Goal: Communication & Community: Connect with others

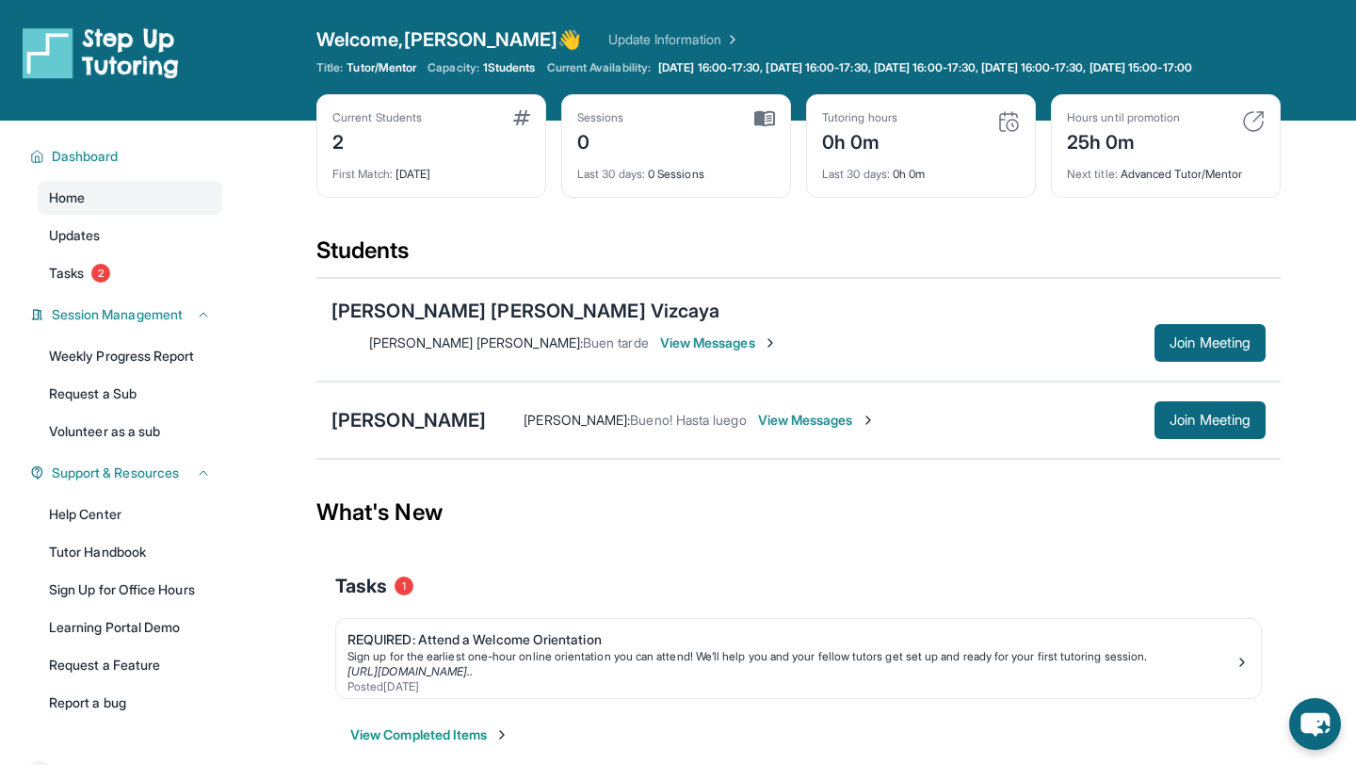
scroll to position [92, 0]
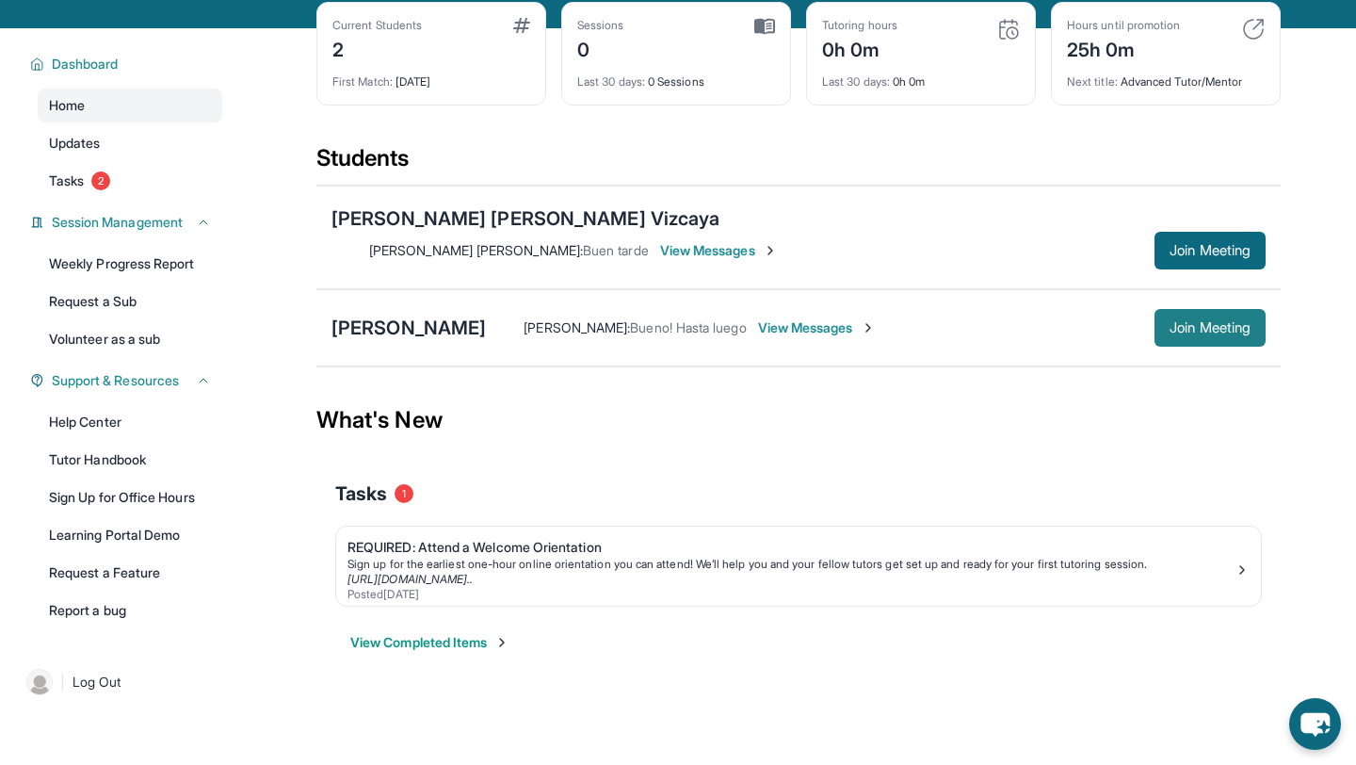
click at [1156, 317] on button "Join Meeting" at bounding box center [1209, 328] width 111 height 38
click at [781, 244] on span "View Messages" at bounding box center [722, 250] width 118 height 19
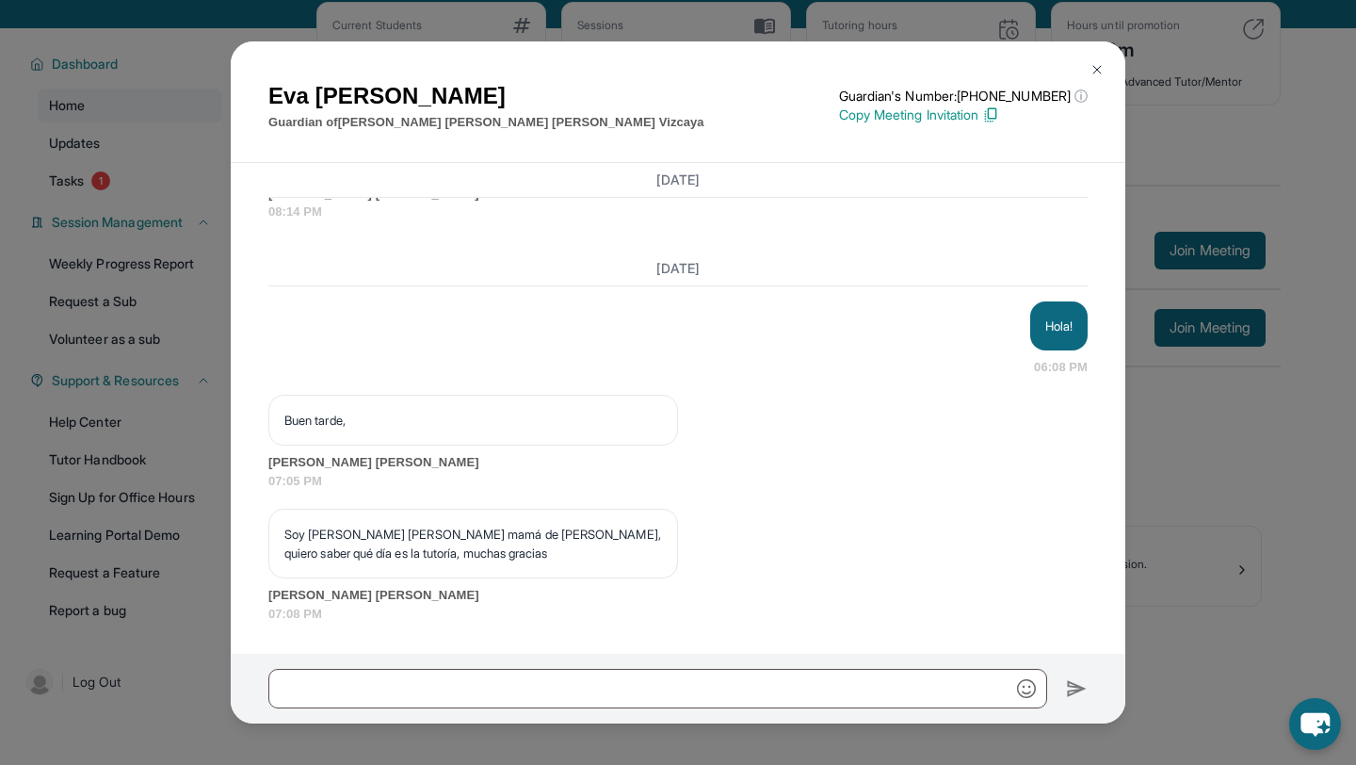
scroll to position [84, 0]
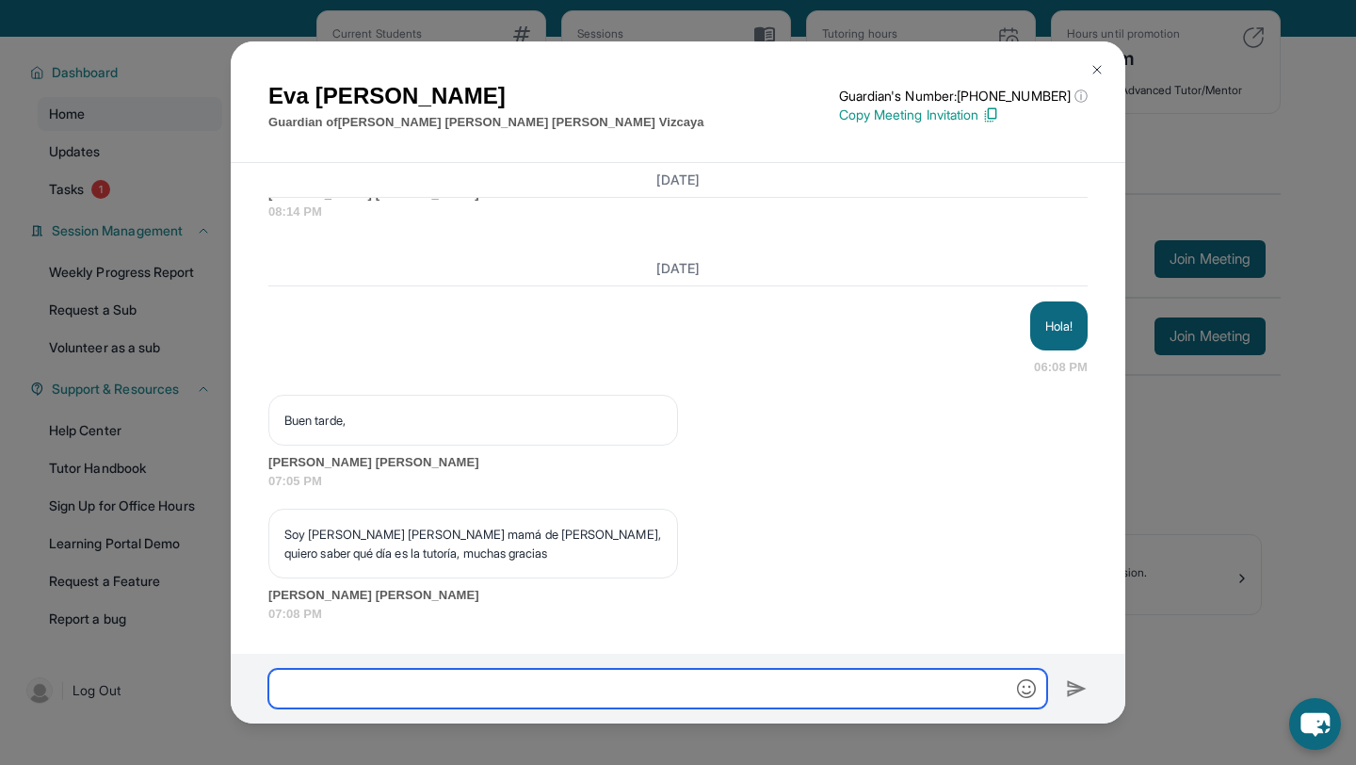
click at [602, 675] on input "text" at bounding box center [657, 688] width 779 height 40
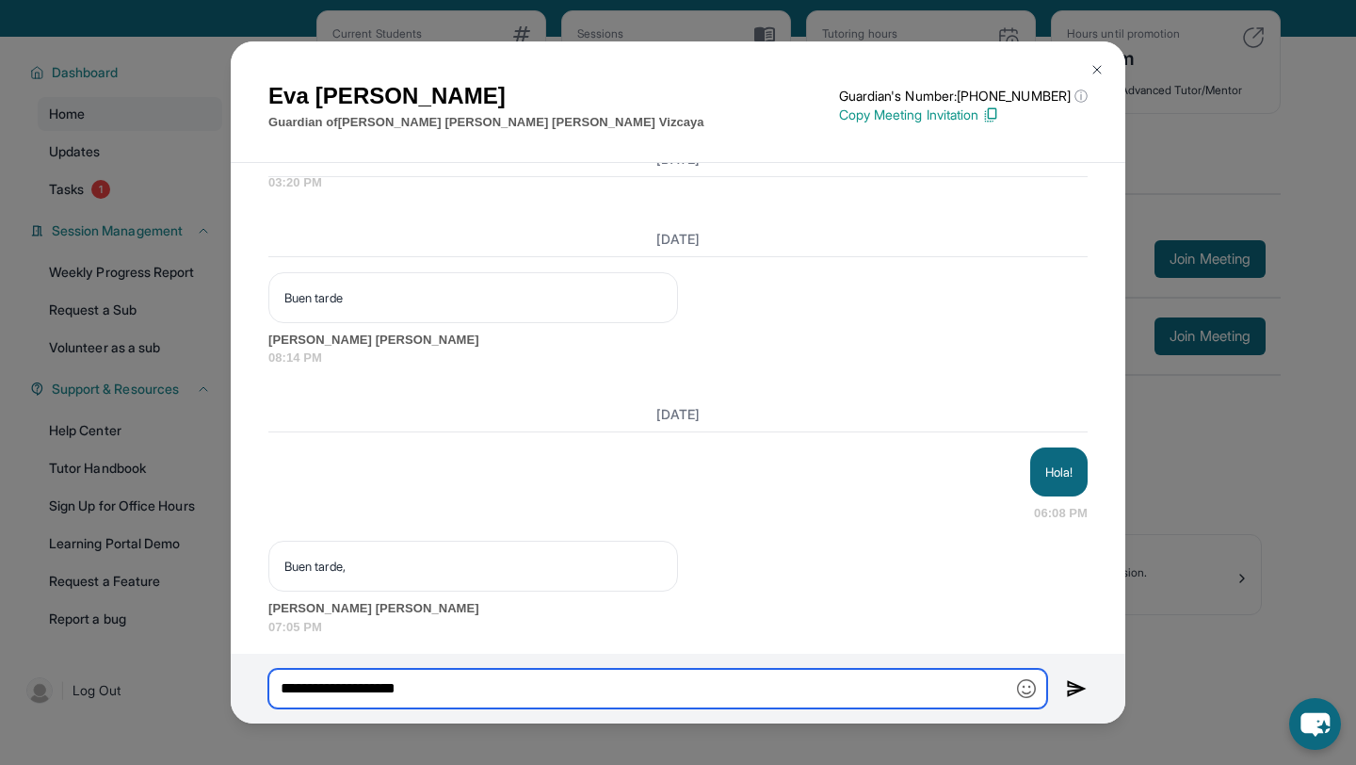
scroll to position [1547, 0]
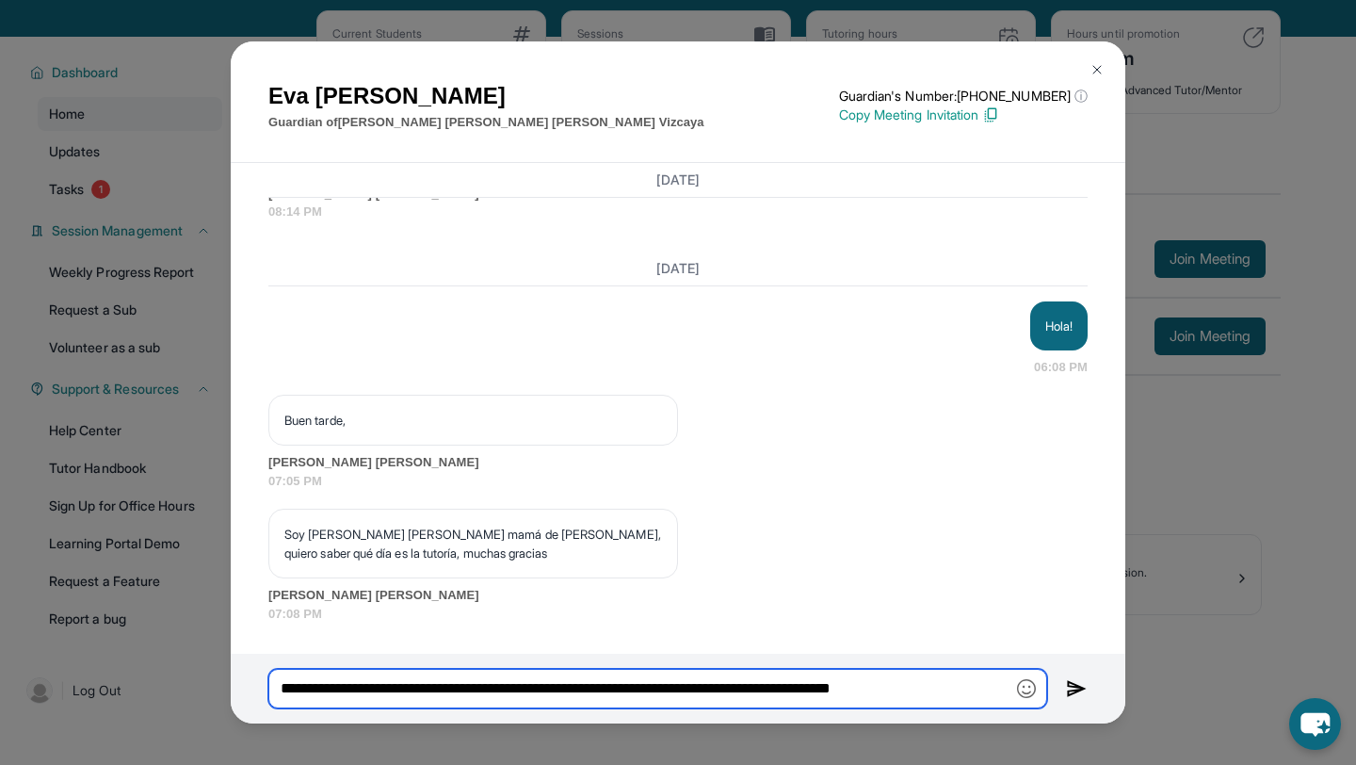
type input "**********"
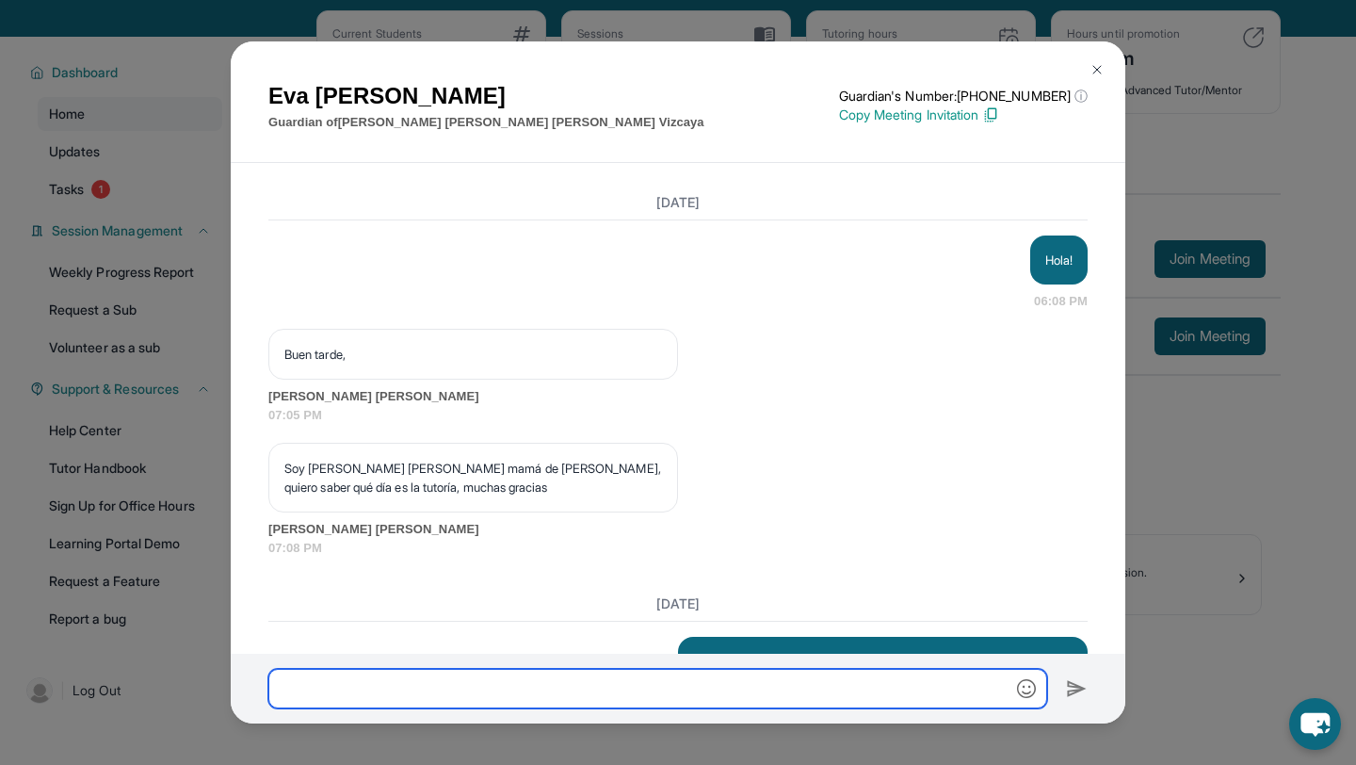
scroll to position [1720, 0]
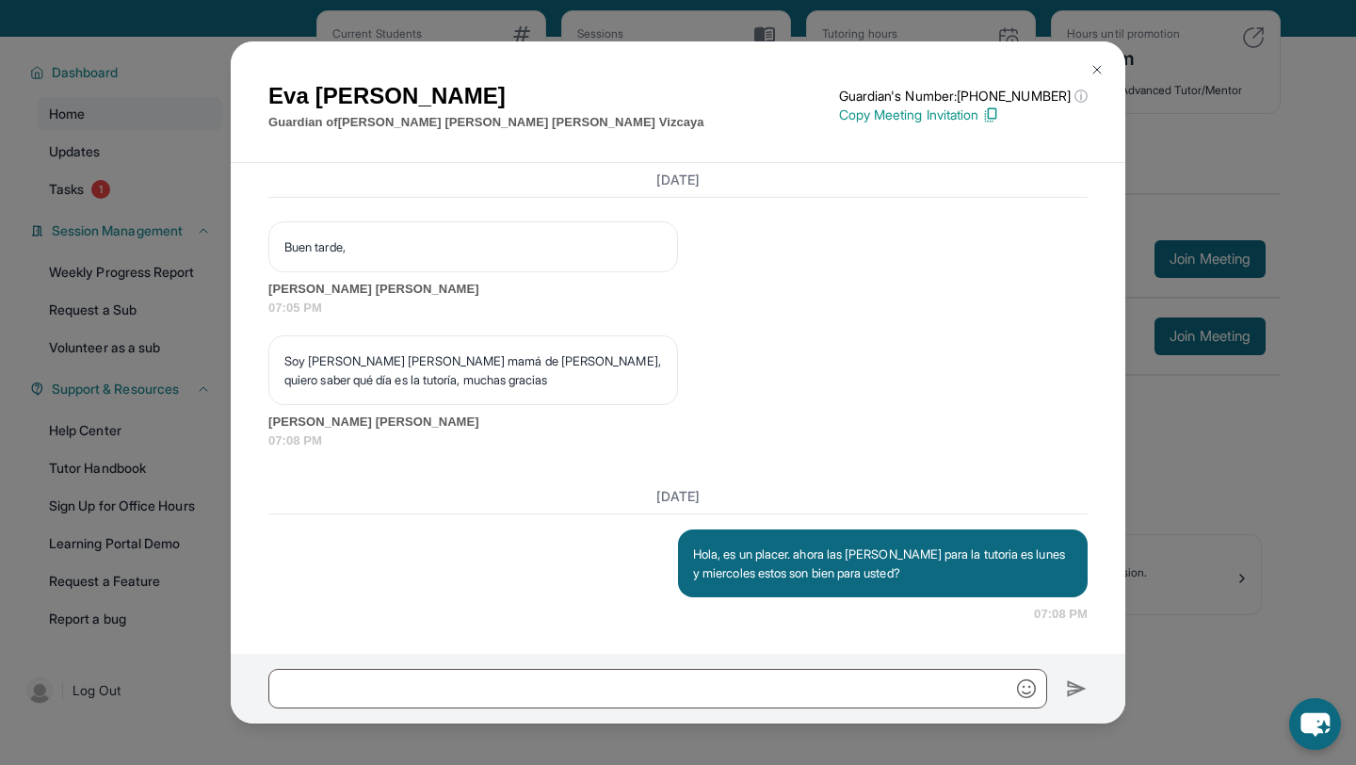
click at [1097, 71] on img at bounding box center [1096, 69] width 15 height 15
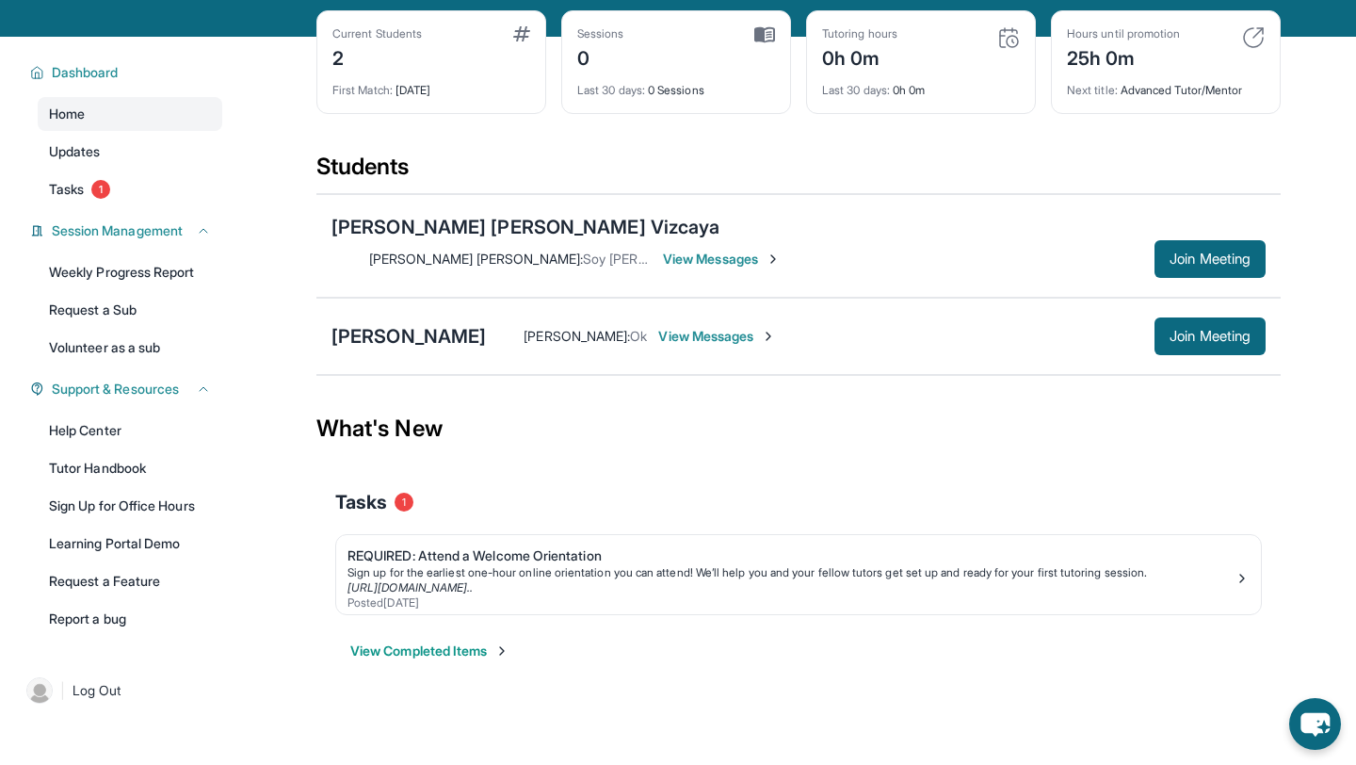
click at [696, 327] on span "View Messages" at bounding box center [717, 336] width 118 height 19
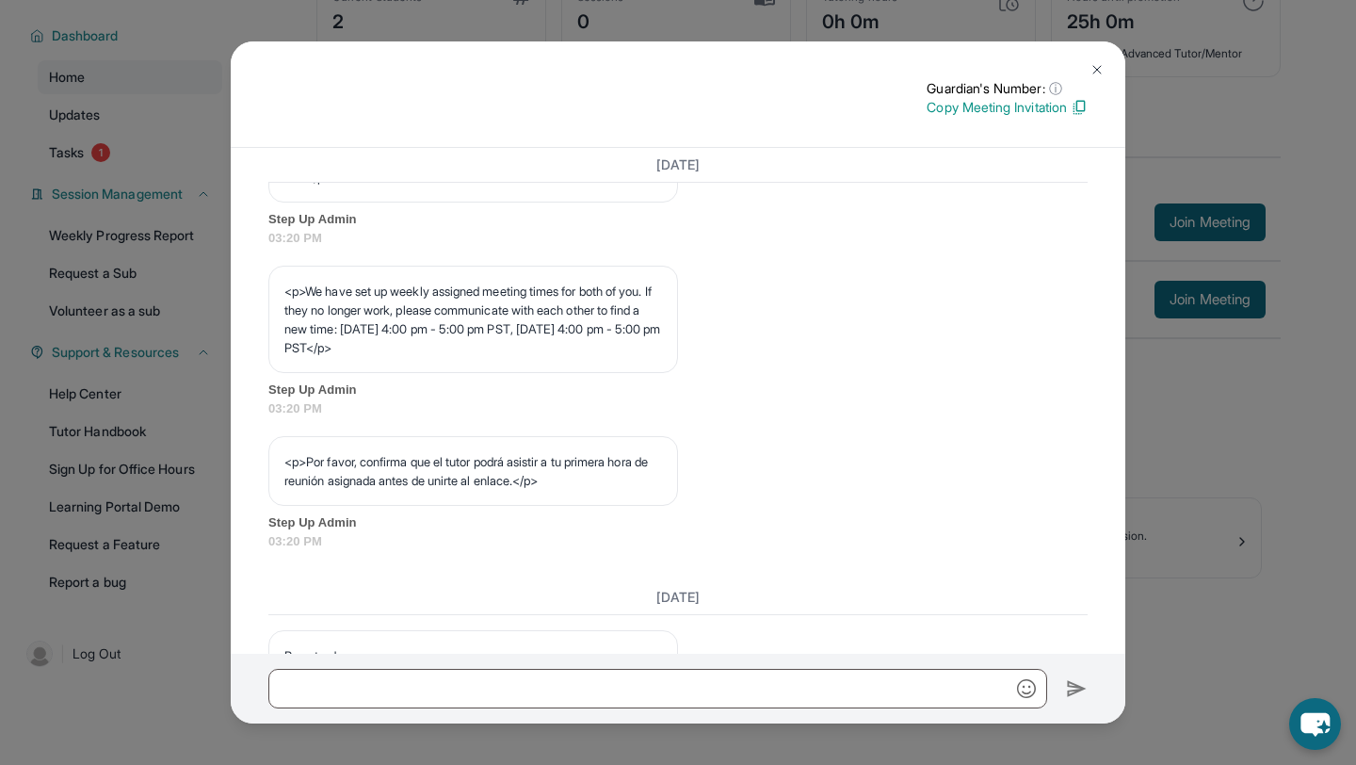
scroll to position [913, 0]
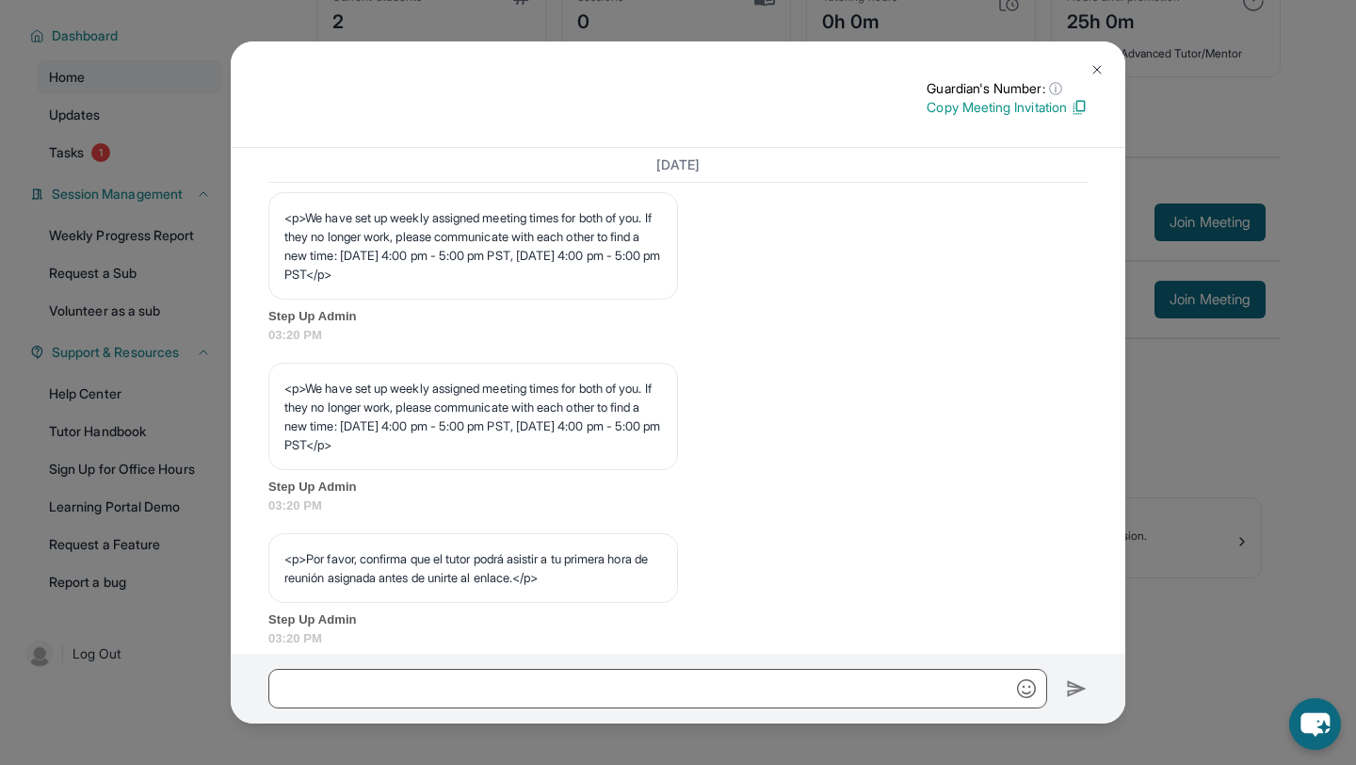
click at [1099, 62] on img at bounding box center [1096, 69] width 15 height 15
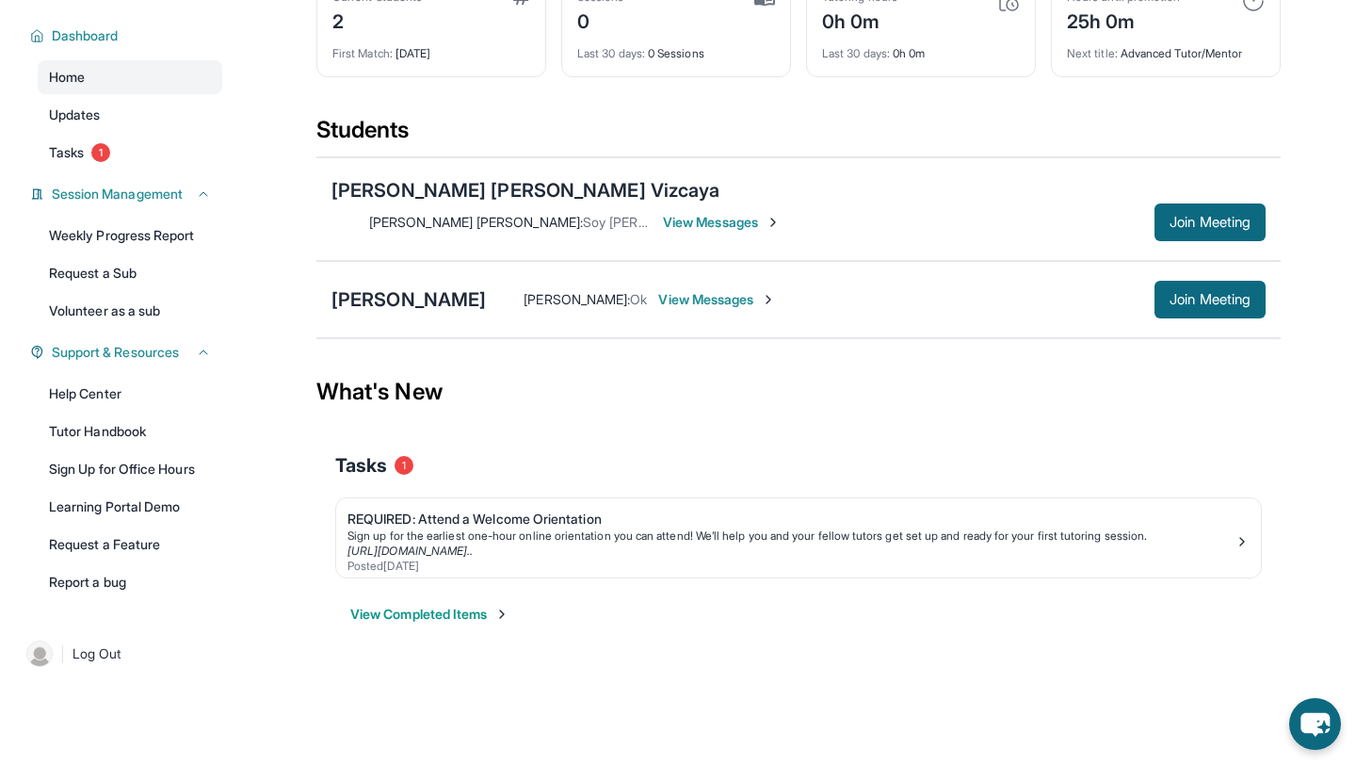
click at [658, 290] on span "View Messages" at bounding box center [717, 299] width 118 height 19
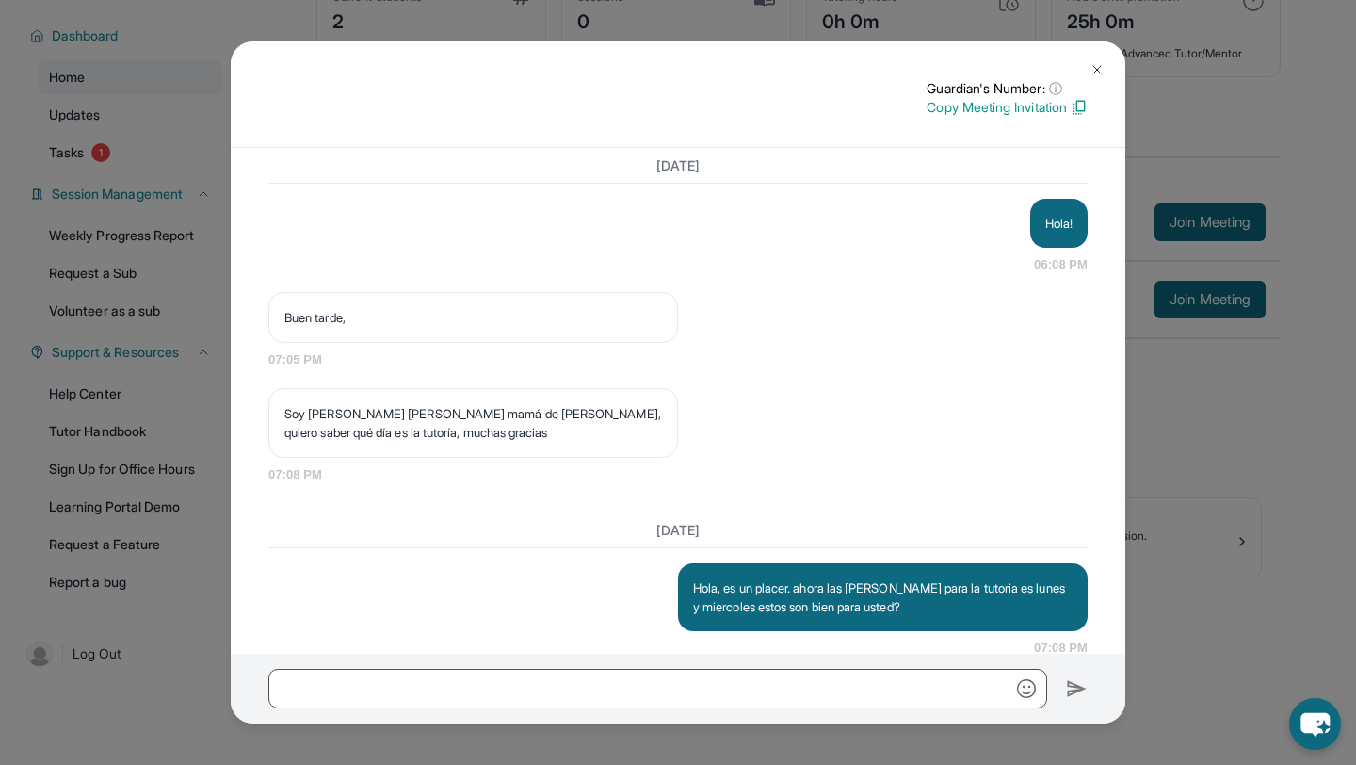
scroll to position [1651, 0]
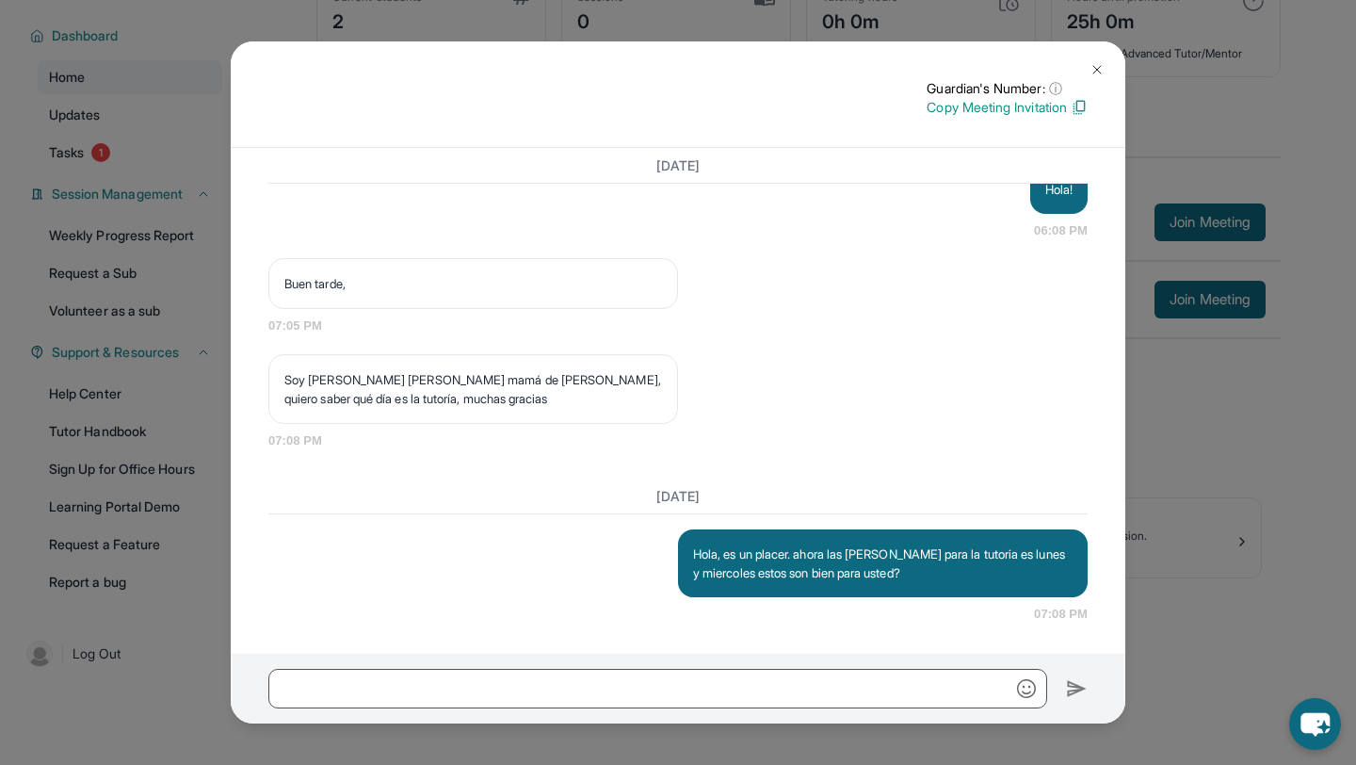
click at [1091, 71] on img at bounding box center [1096, 69] width 15 height 15
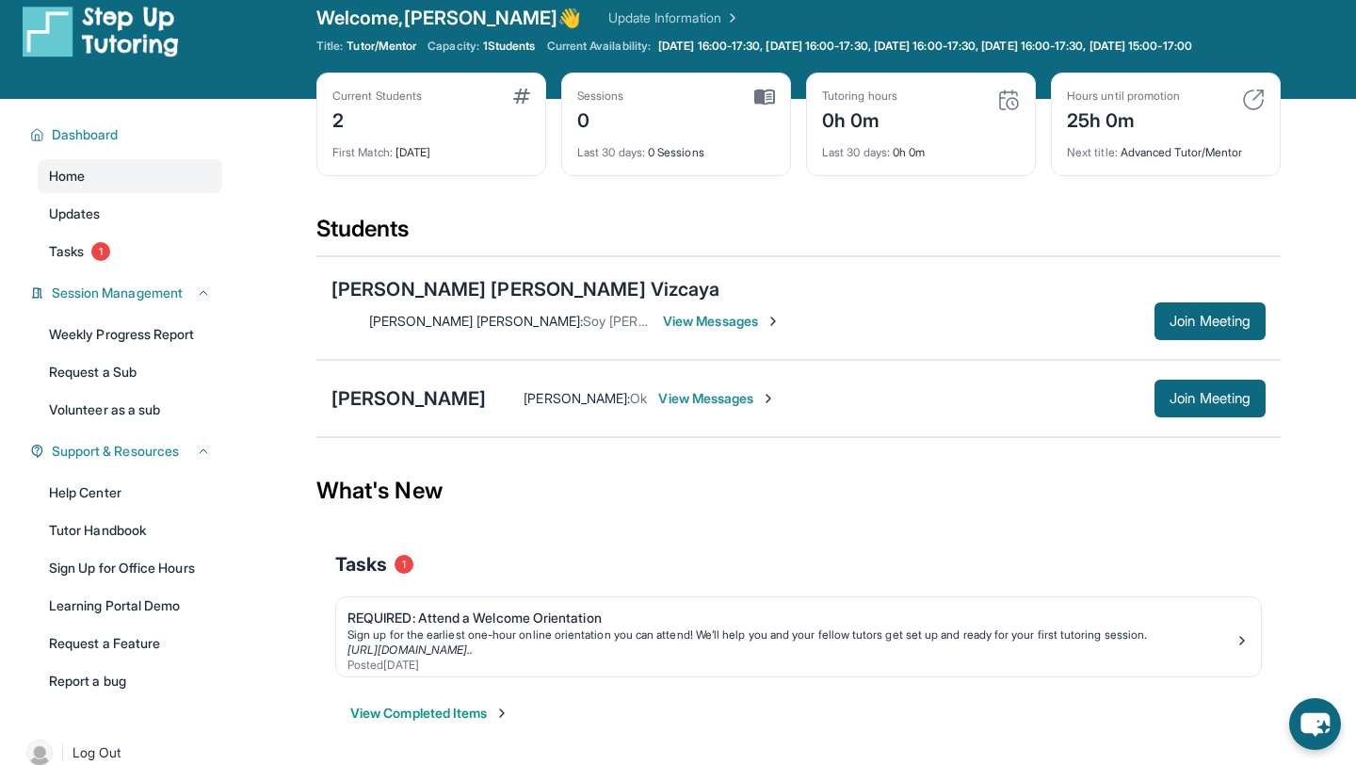
scroll to position [15, 0]
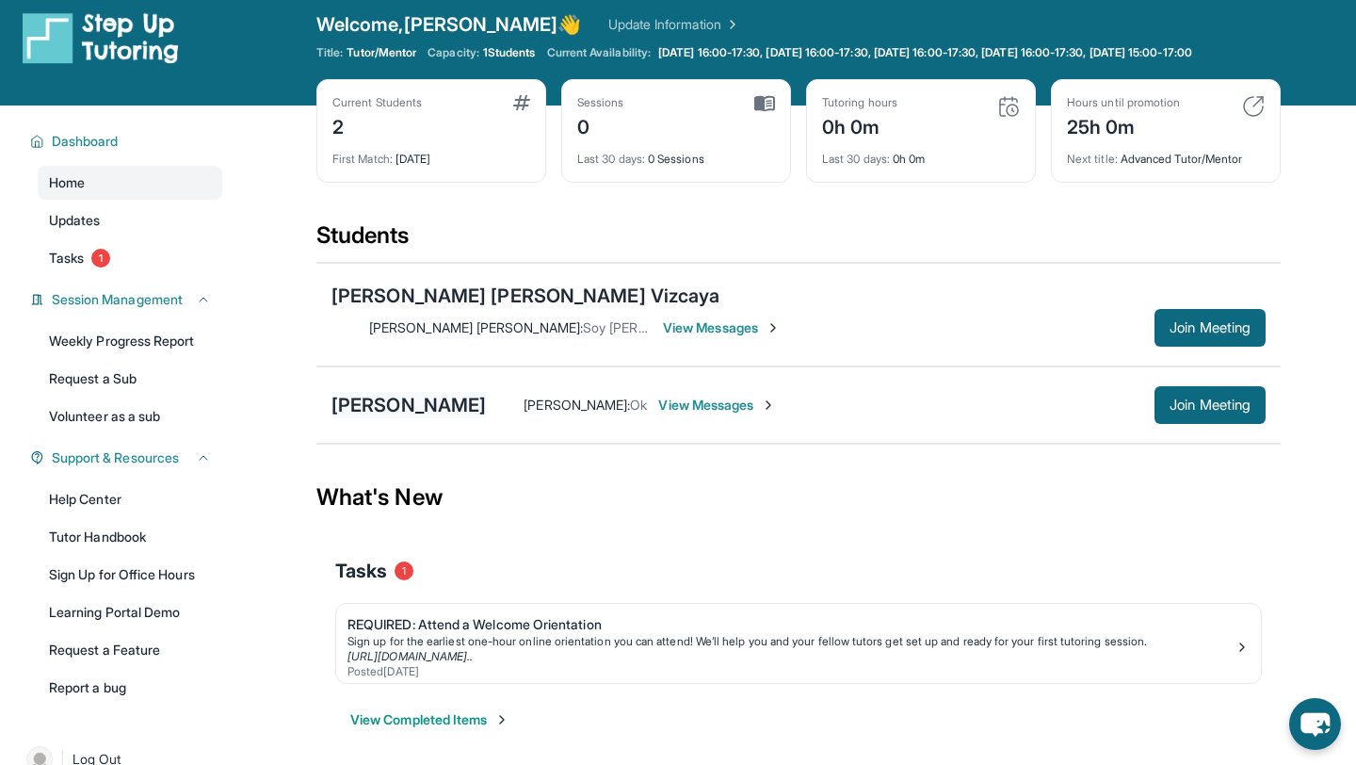
click at [401, 392] on div "[PERSON_NAME]" at bounding box center [408, 405] width 154 height 26
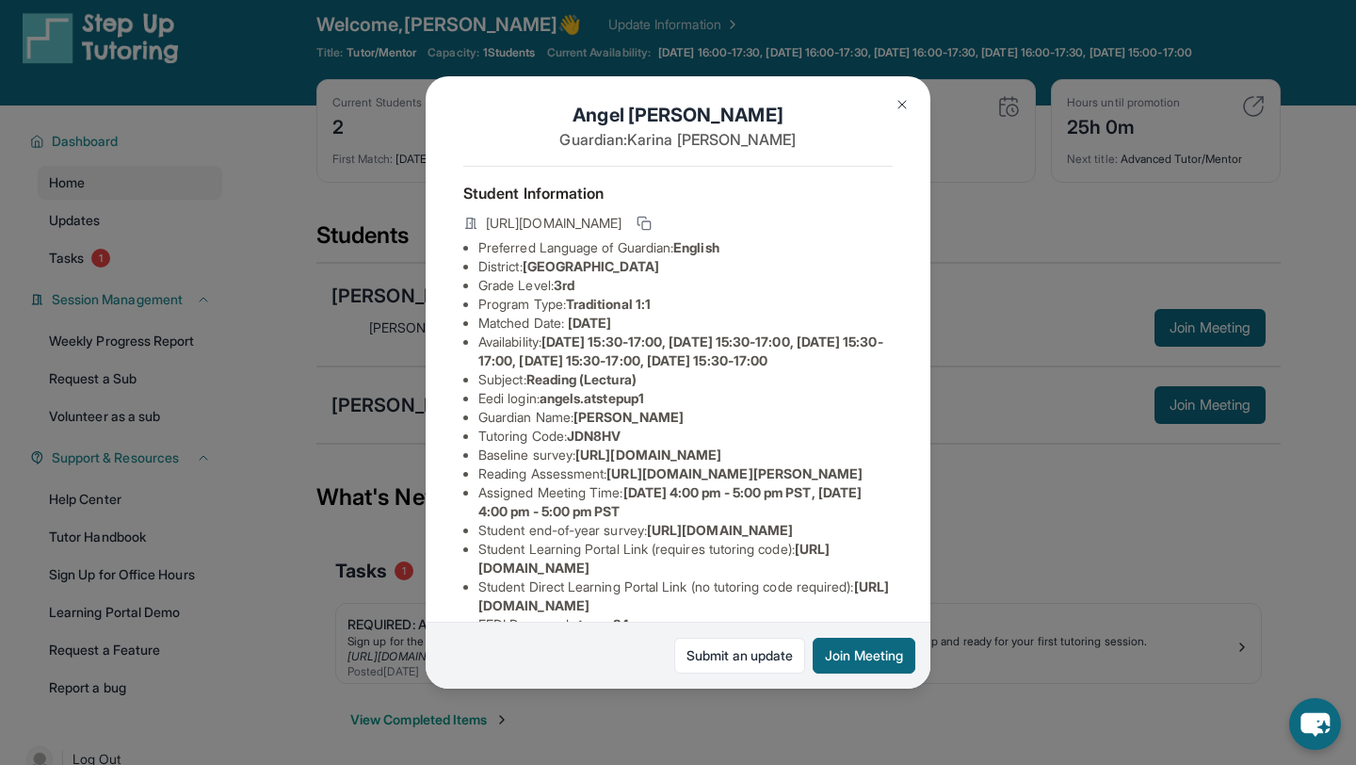
scroll to position [3, 0]
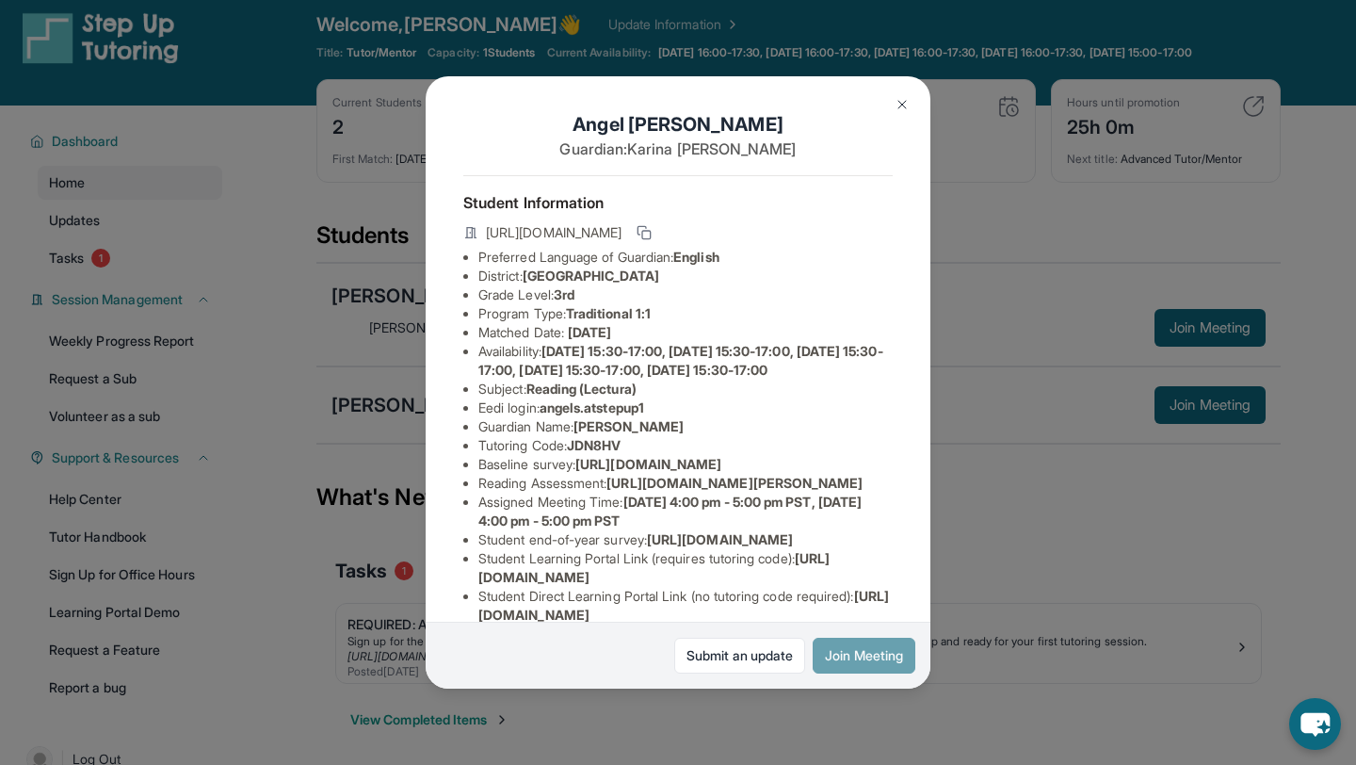
click at [829, 652] on button "Join Meeting" at bounding box center [864, 655] width 103 height 36
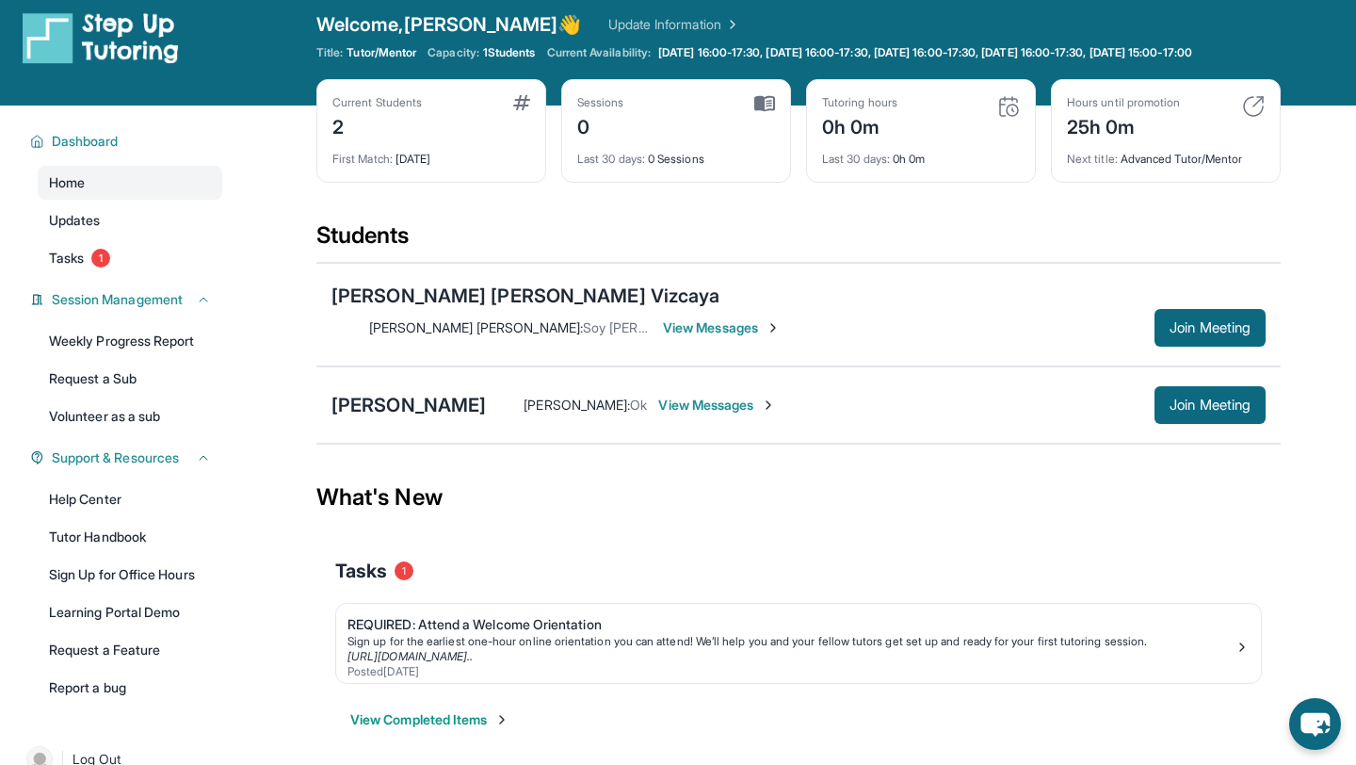
click at [518, 58] on span "1 Students" at bounding box center [509, 52] width 53 height 15
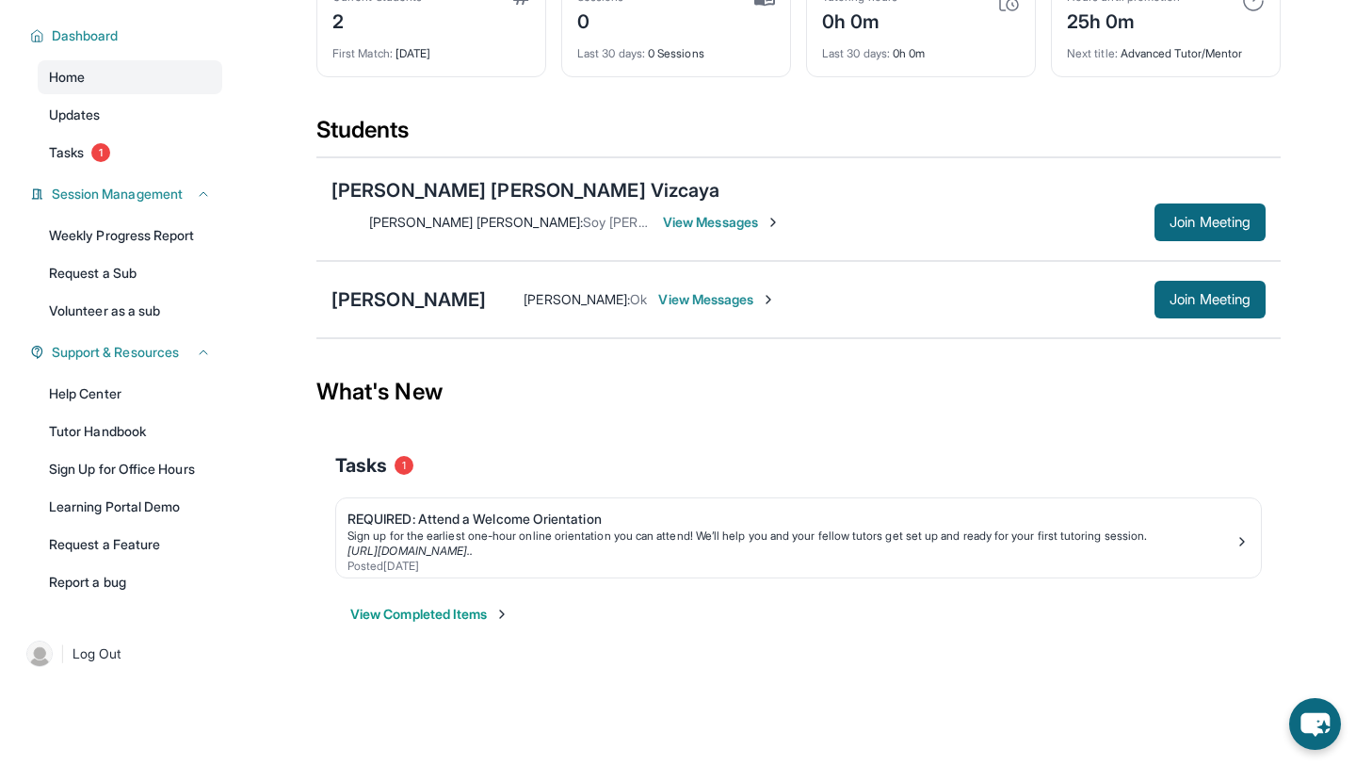
scroll to position [0, 0]
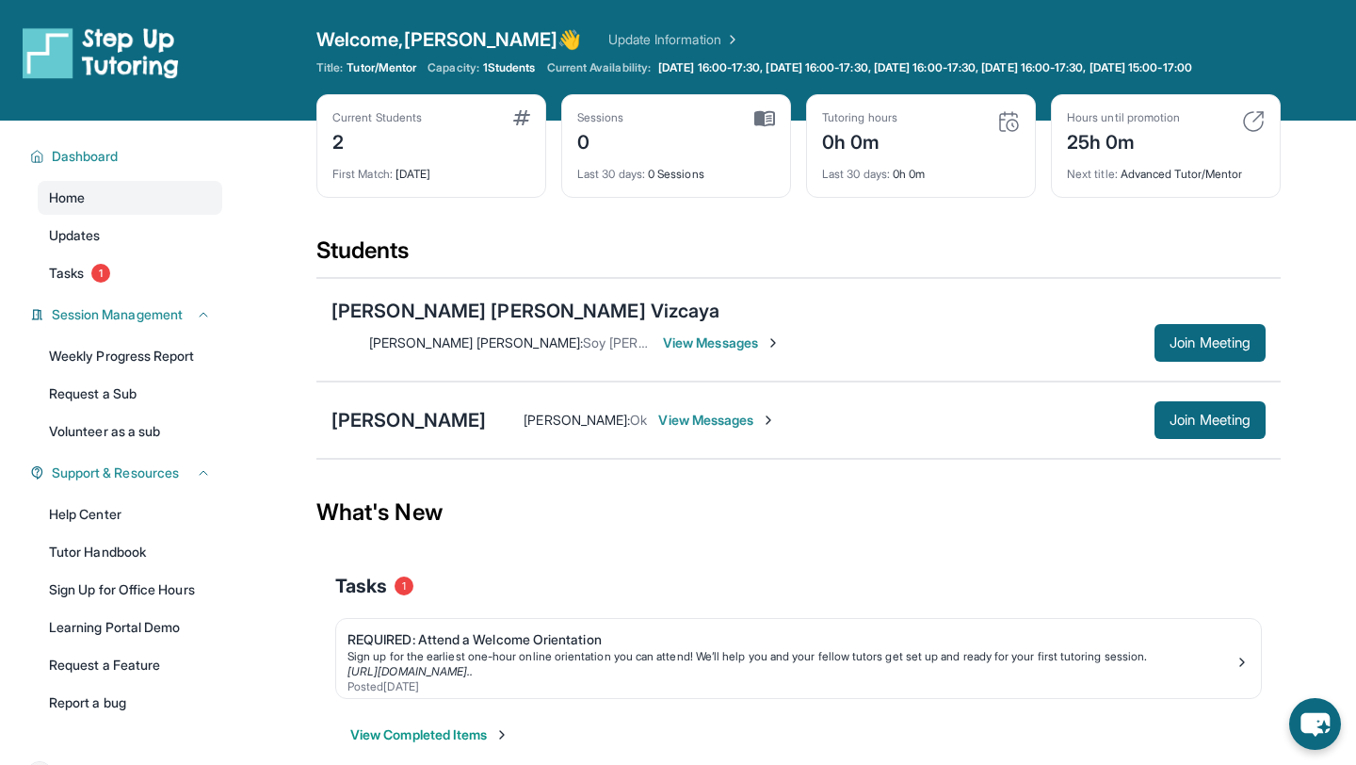
click at [610, 28] on div "Welcome, [PERSON_NAME] 👋 Update Information" at bounding box center [798, 39] width 964 height 26
click at [624, 37] on link "Update Information" at bounding box center [674, 39] width 132 height 19
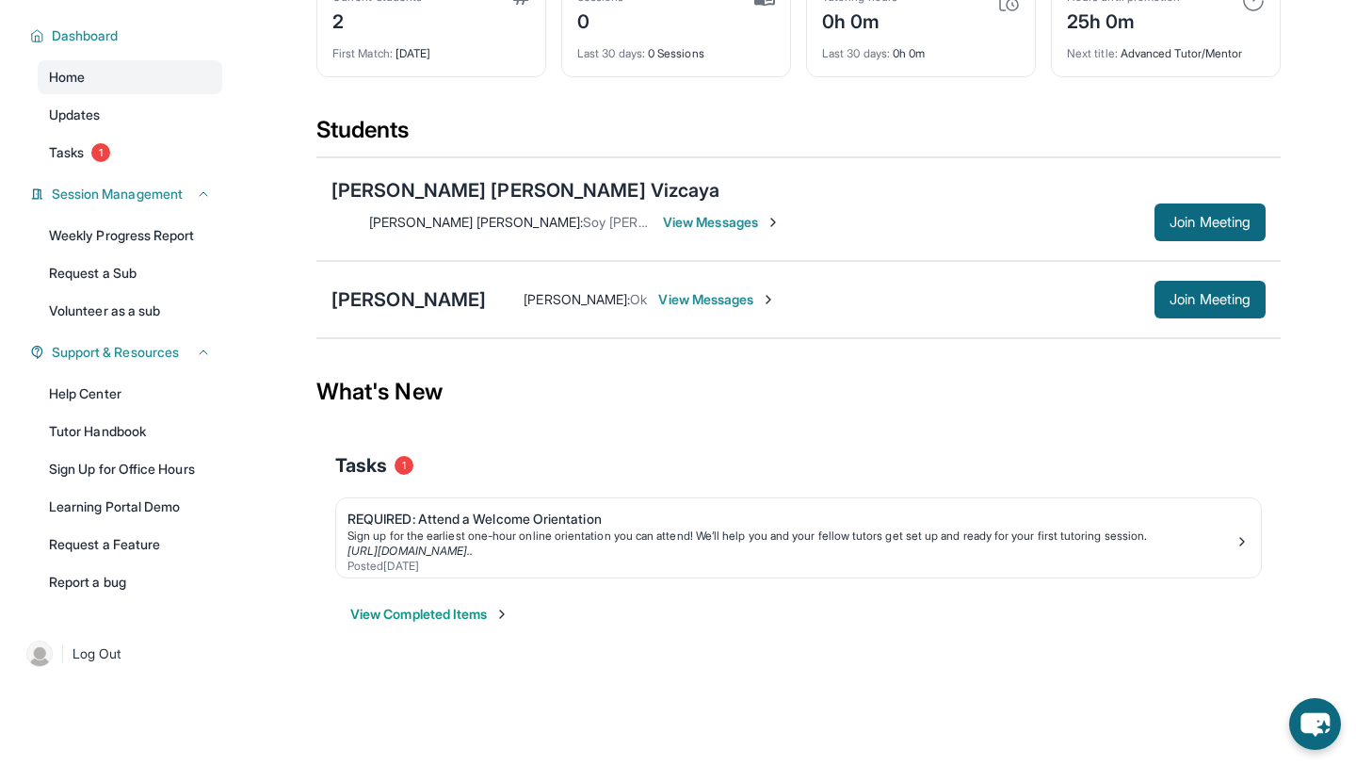
scroll to position [136, 0]
click at [95, 395] on link "Help Center" at bounding box center [130, 394] width 185 height 34
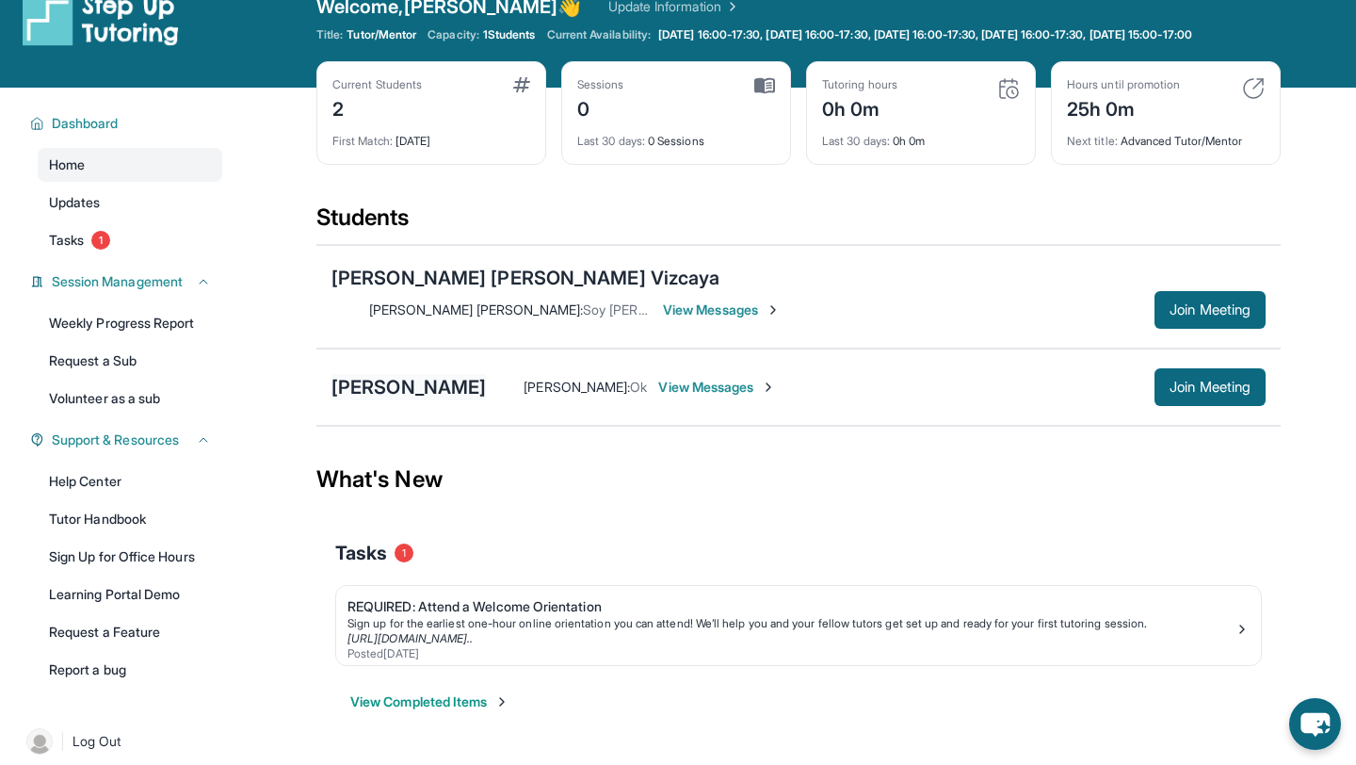
click at [414, 377] on div "[PERSON_NAME]" at bounding box center [408, 387] width 154 height 26
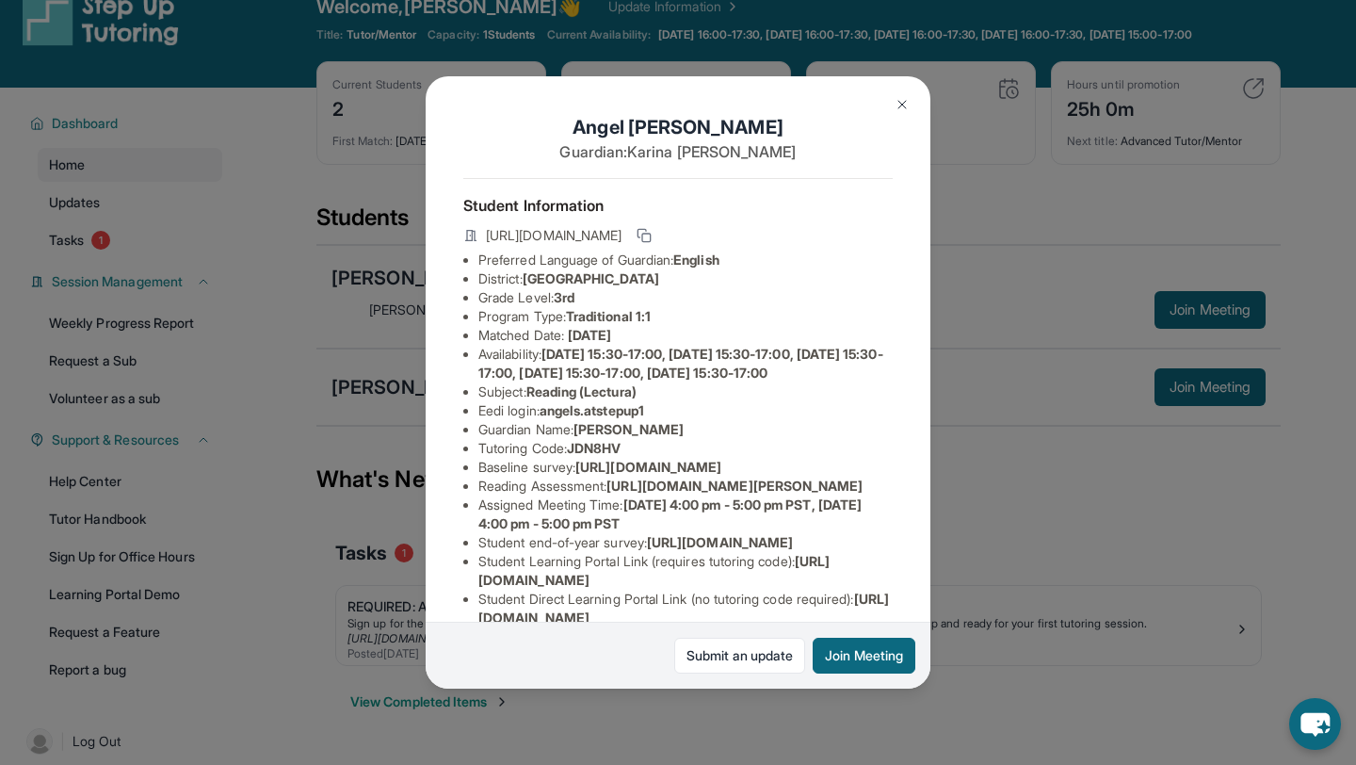
scroll to position [0, 135]
drag, startPoint x: 482, startPoint y: 505, endPoint x: 824, endPoint y: 502, distance: 341.8
click at [829, 509] on div "[PERSON_NAME] Guardian: [PERSON_NAME] Student Information [URL][DOMAIN_NAME] Pr…" at bounding box center [678, 382] width 505 height 612
click at [895, 113] on button at bounding box center [902, 105] width 38 height 38
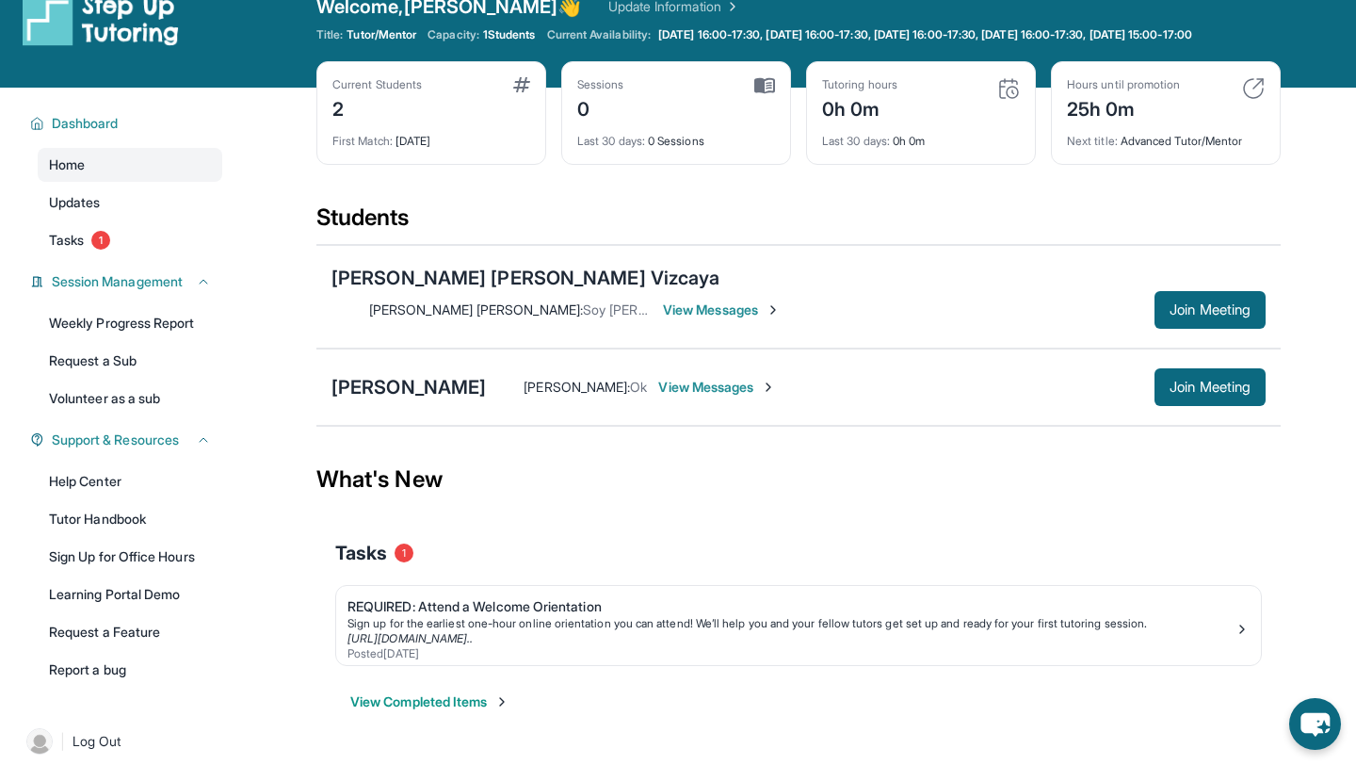
click at [678, 380] on span "View Messages" at bounding box center [717, 387] width 118 height 19
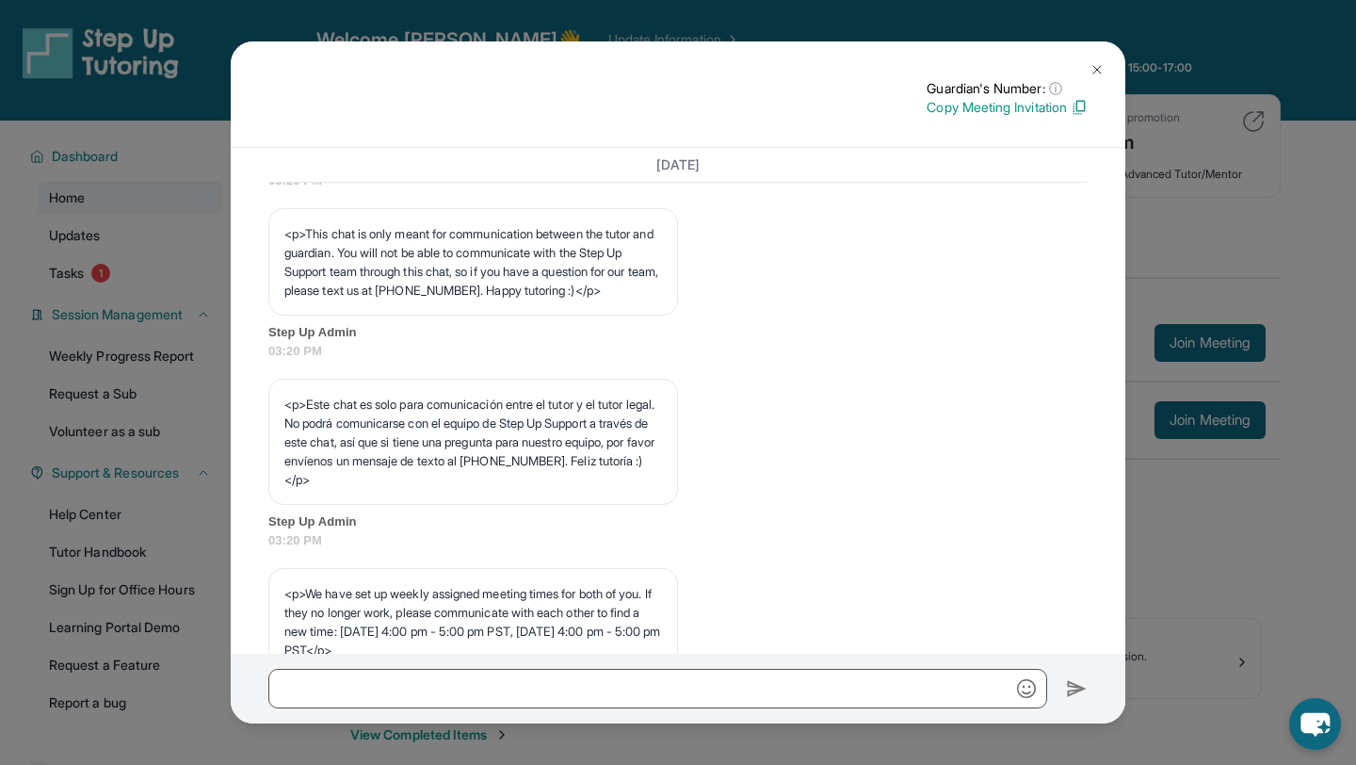
scroll to position [597, 0]
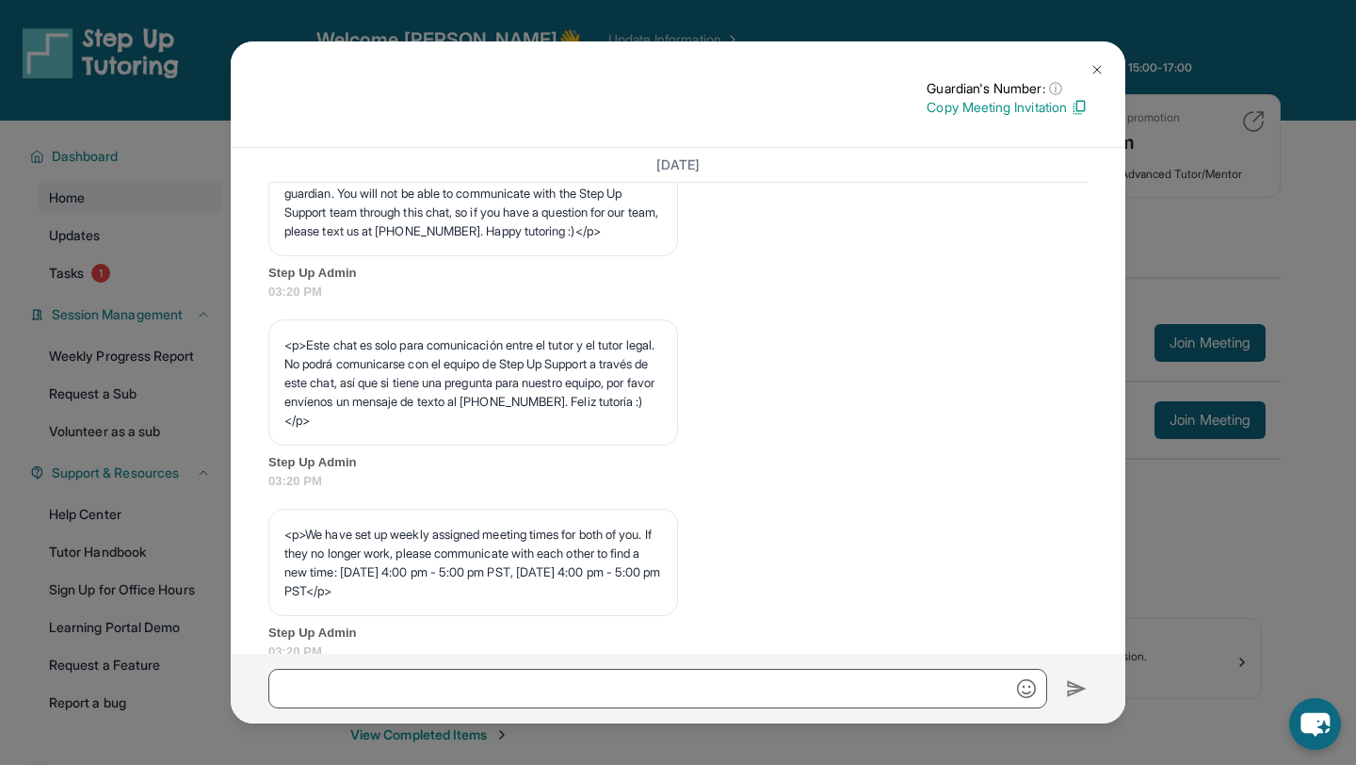
click at [1095, 69] on img at bounding box center [1096, 69] width 15 height 15
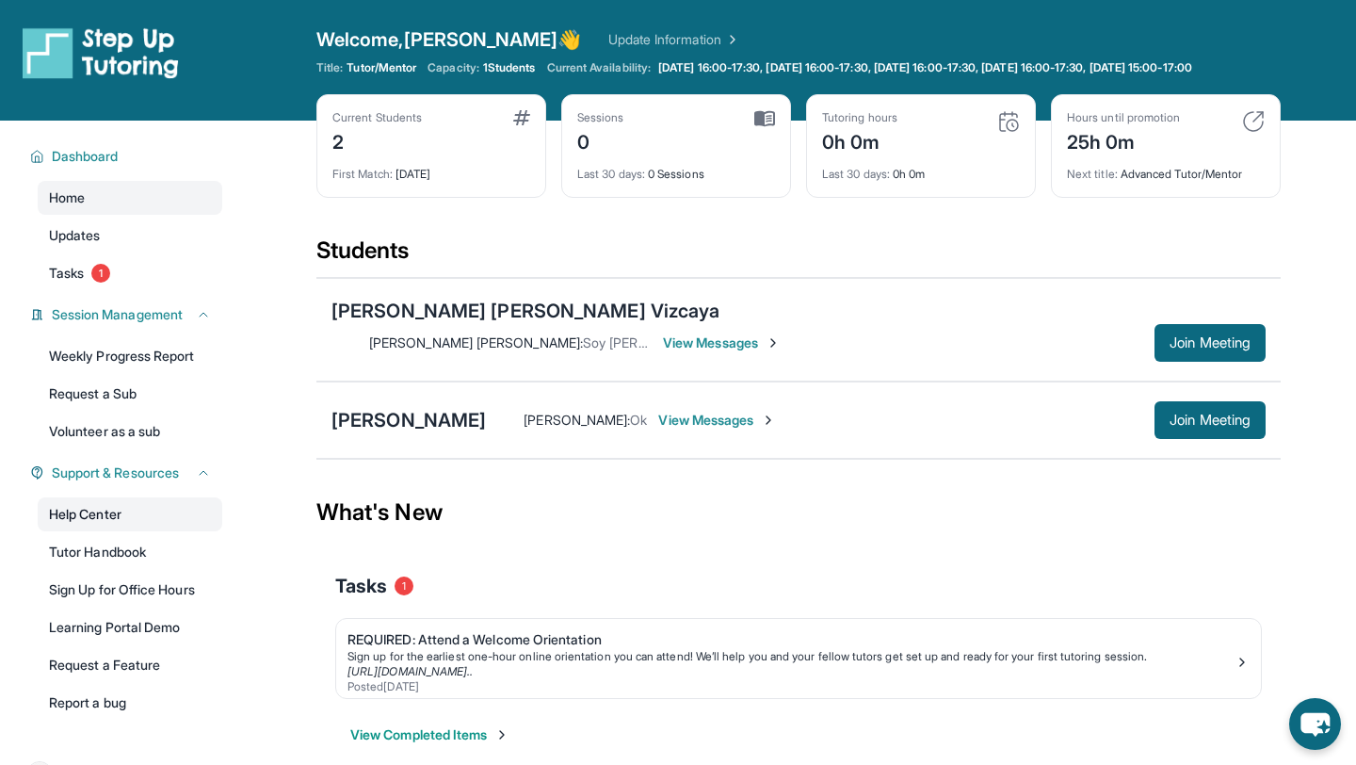
click at [95, 525] on link "Help Center" at bounding box center [130, 514] width 185 height 34
click at [1184, 401] on button "Join Meeting" at bounding box center [1209, 420] width 111 height 38
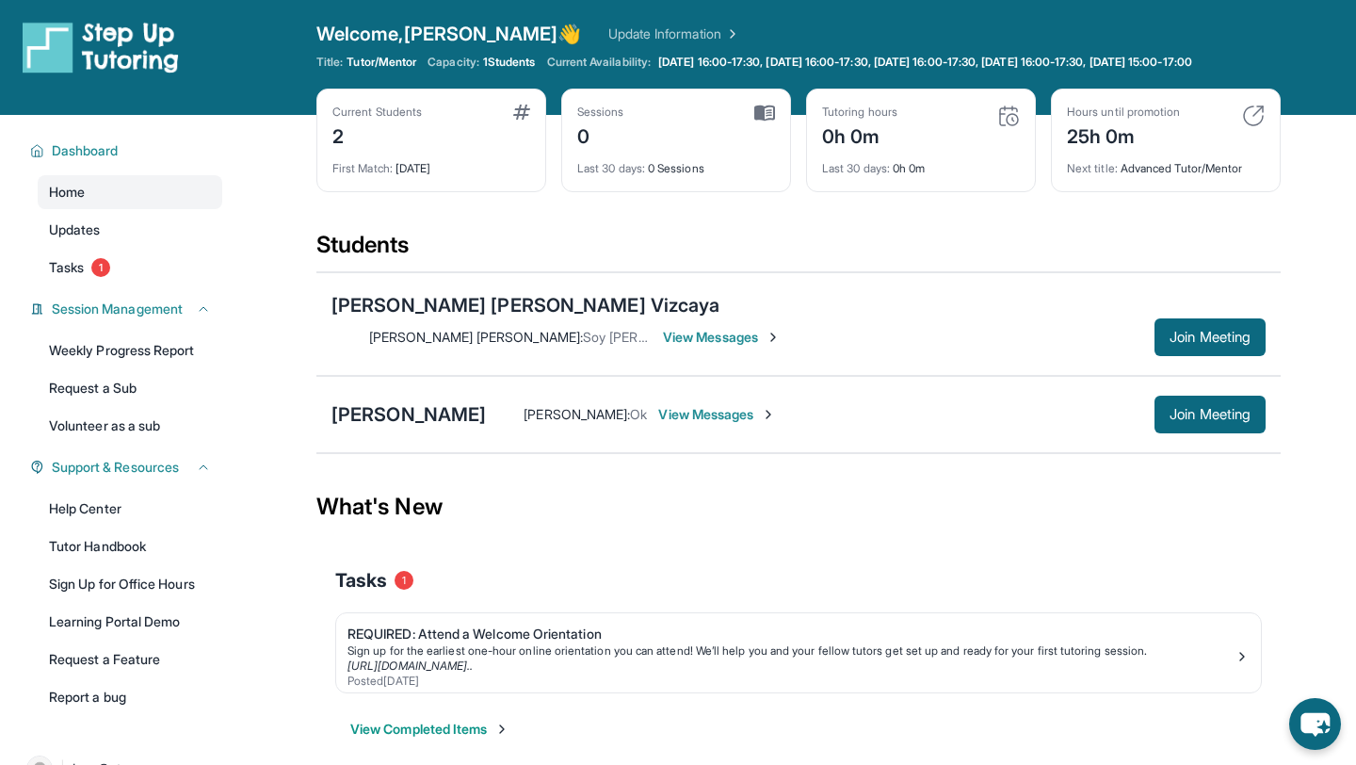
scroll to position [9, 0]
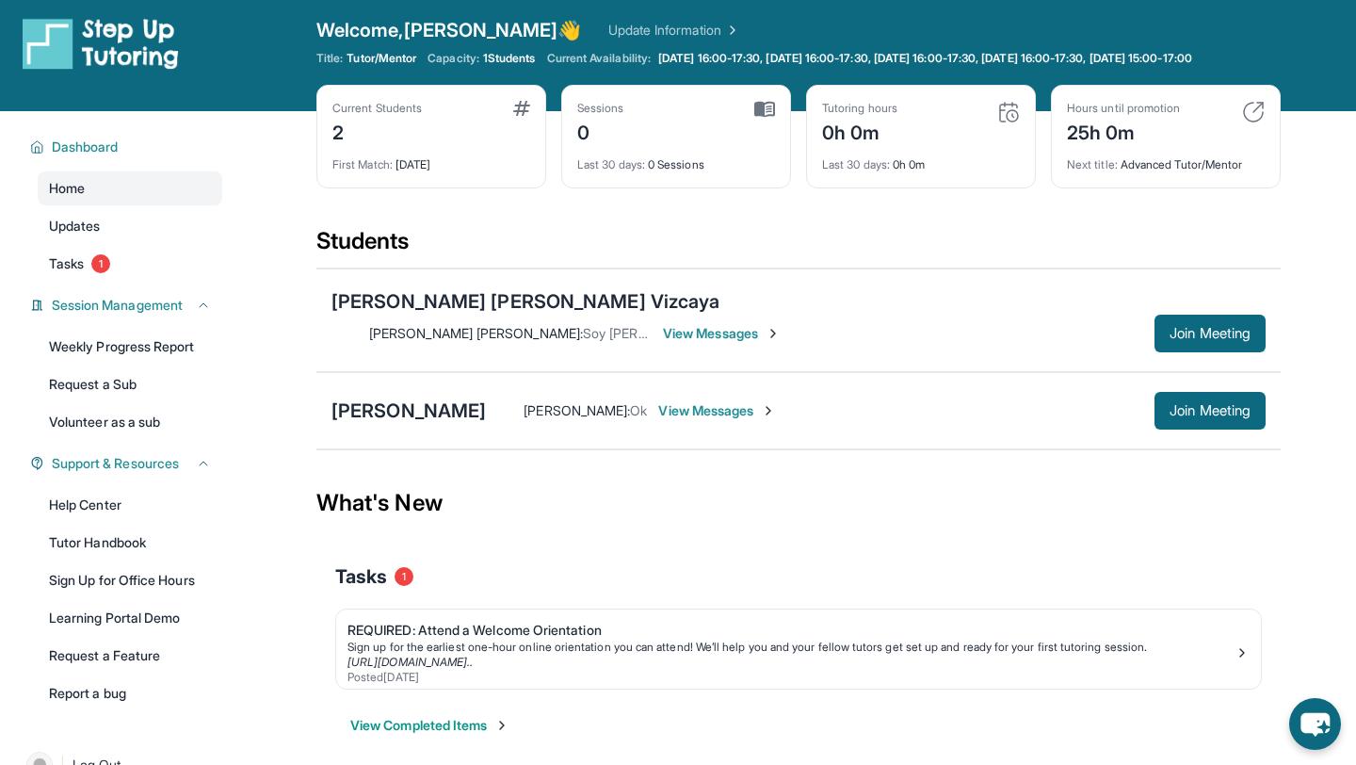
click at [666, 401] on span "View Messages" at bounding box center [717, 410] width 118 height 19
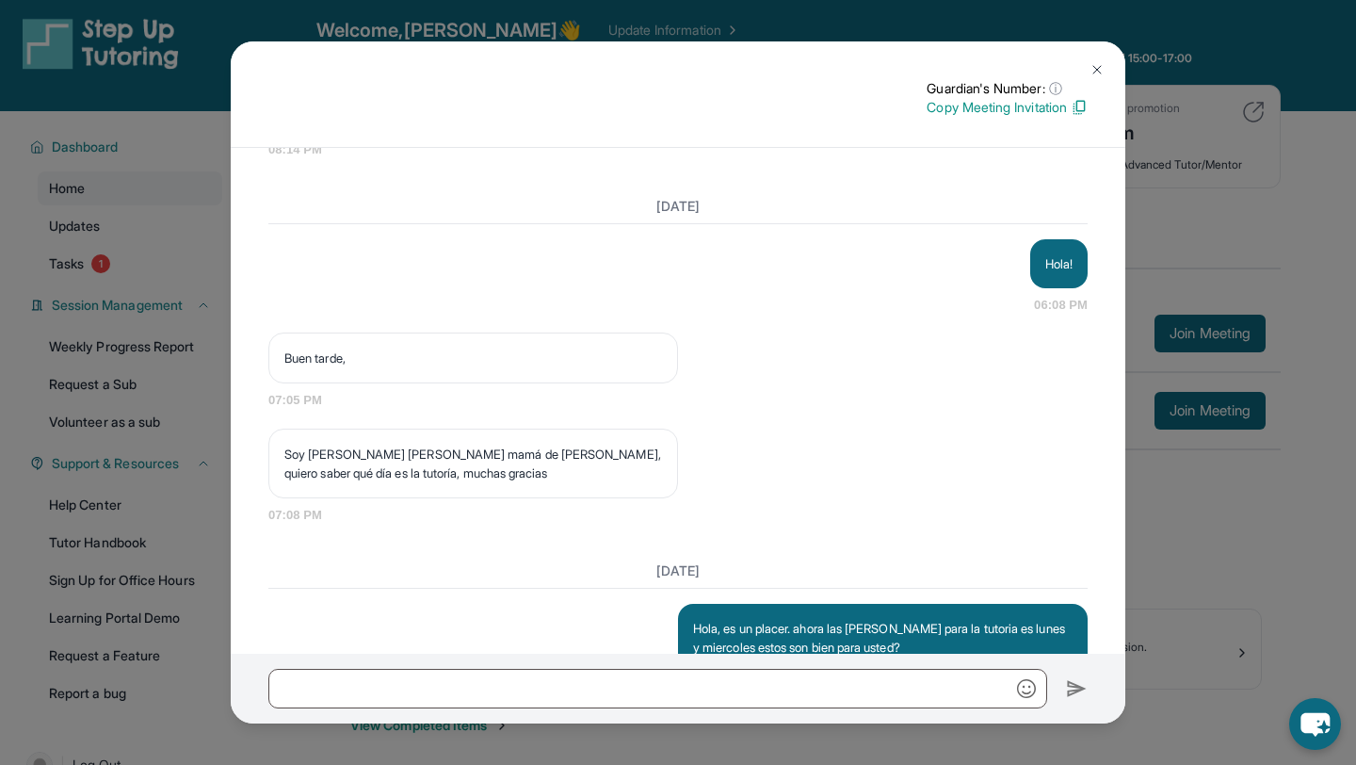
scroll to position [1651, 0]
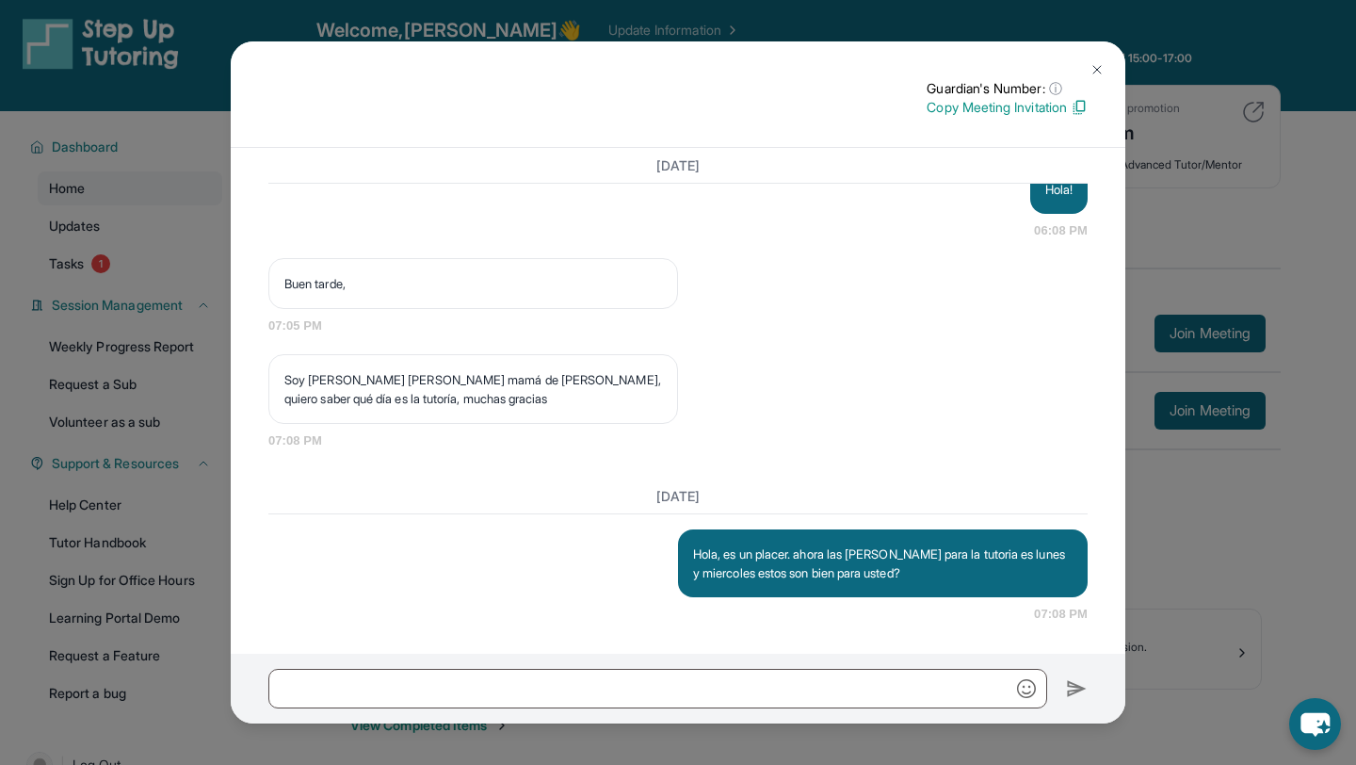
click at [975, 111] on p "Copy Meeting Invitation" at bounding box center [1006, 107] width 161 height 19
click at [1087, 71] on button at bounding box center [1097, 70] width 38 height 38
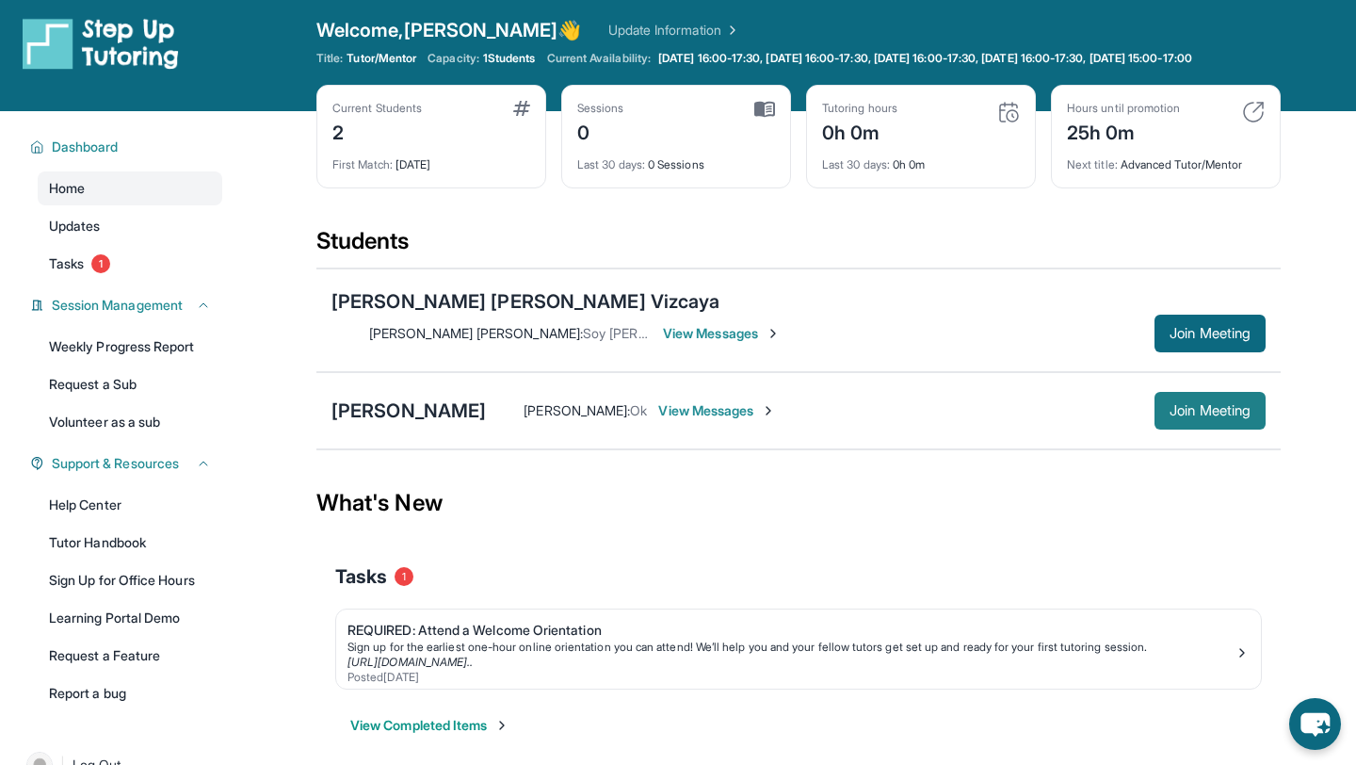
click at [1228, 410] on button "Join Meeting" at bounding box center [1209, 411] width 111 height 38
